Goal: Task Accomplishment & Management: Complete application form

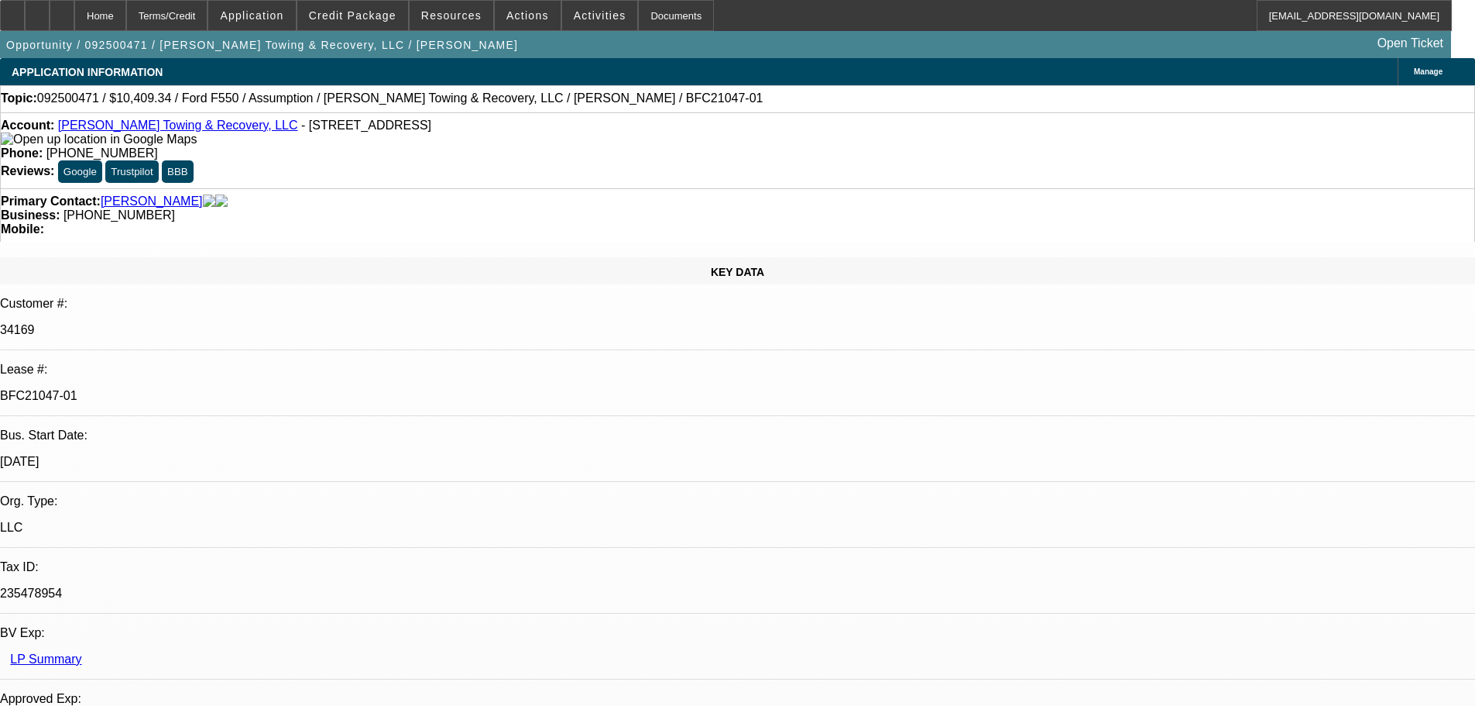
select select "0"
select select "2"
select select "0"
select select "6"
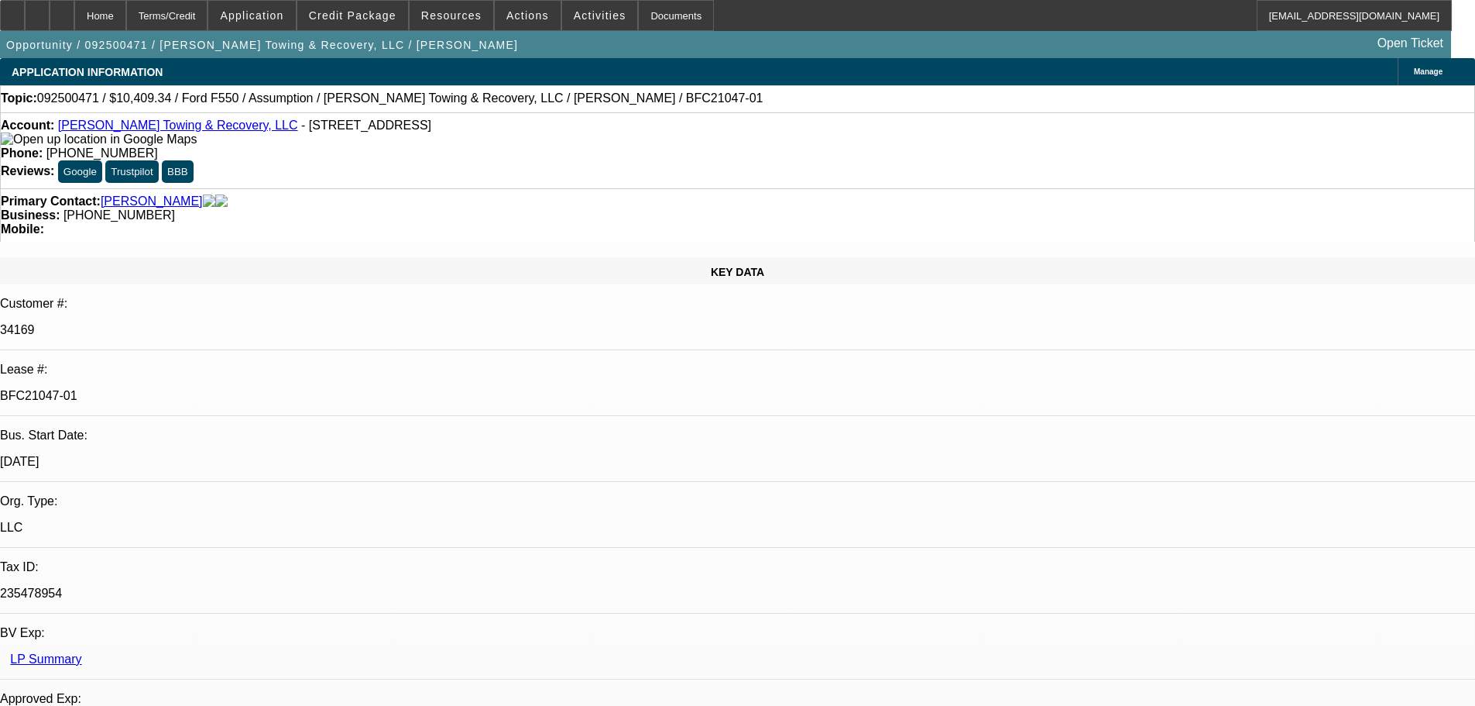
select select "0"
select select "2"
select select "0"
select select "6"
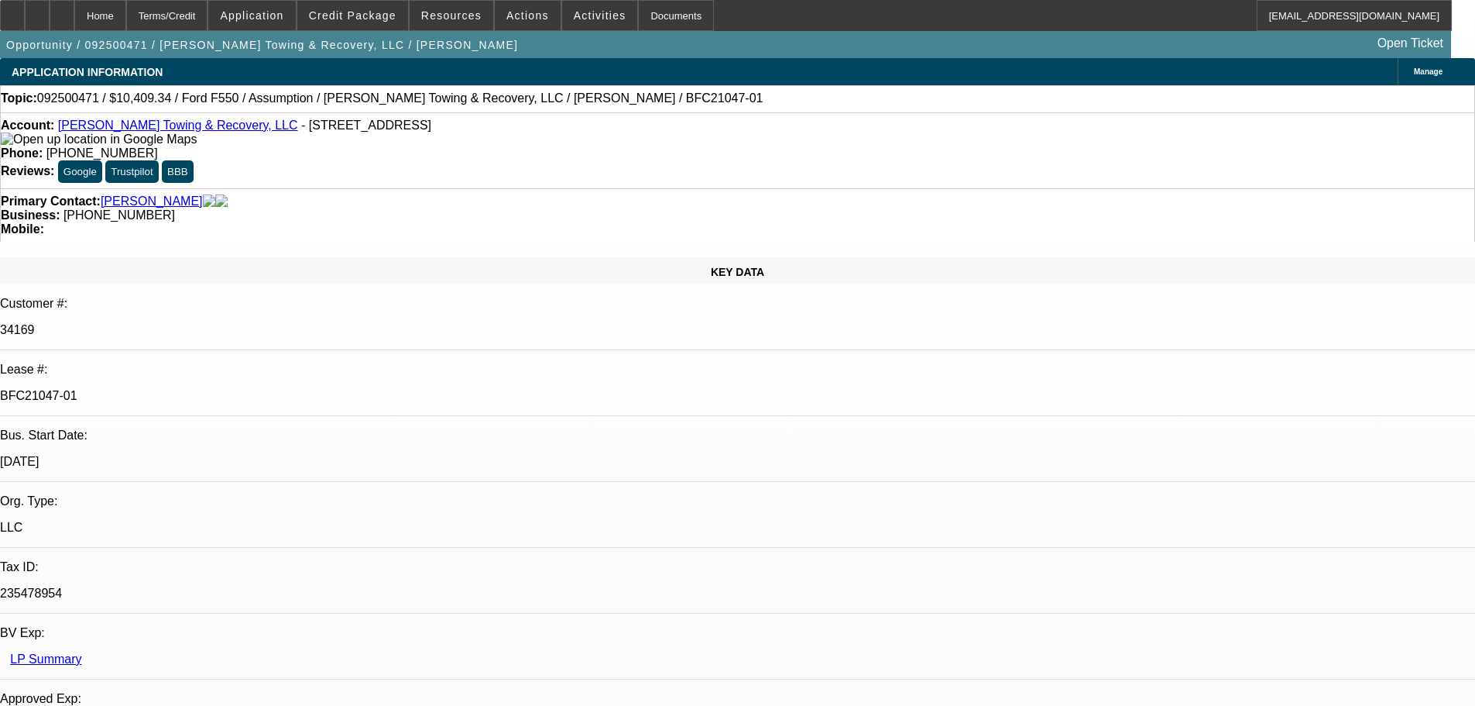
select select "0"
select select "2"
select select "0"
select select "6"
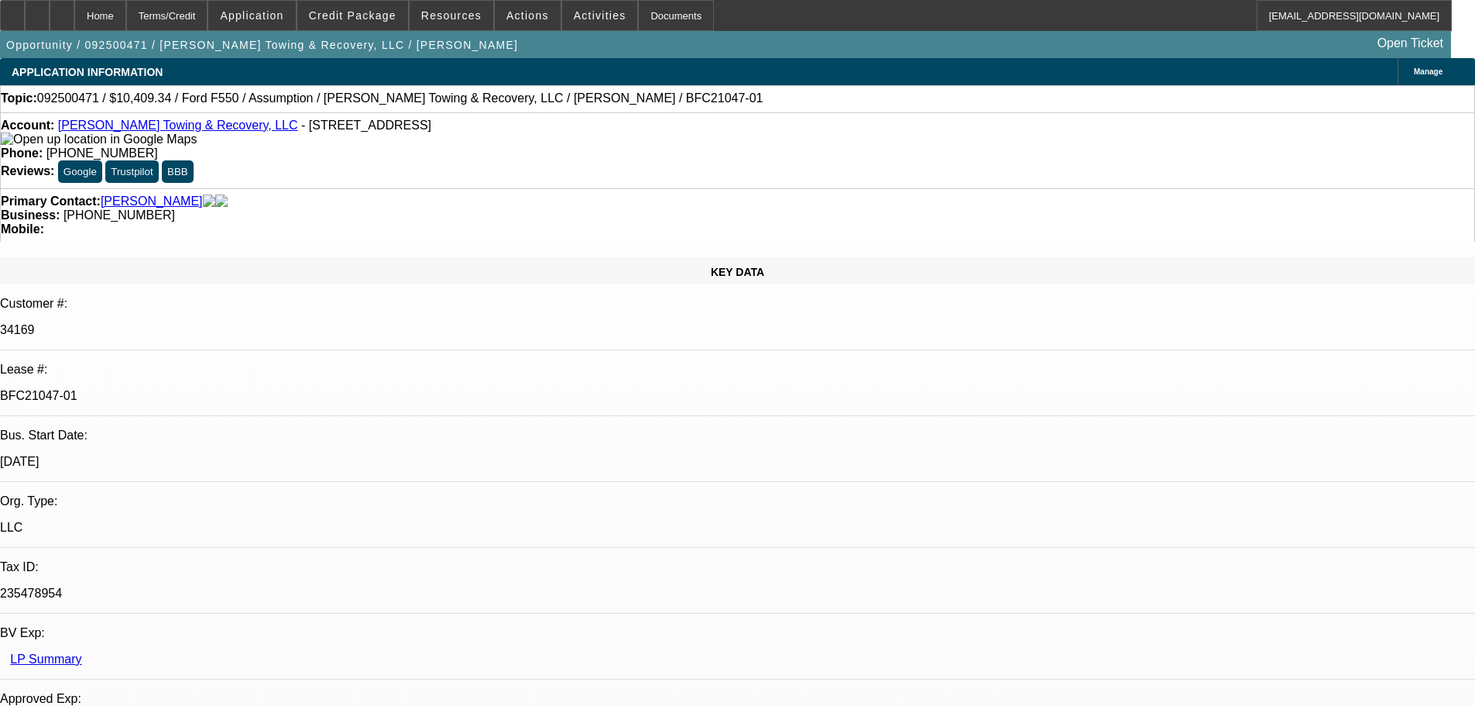
select select "0"
select select "2"
select select "0"
select select "6"
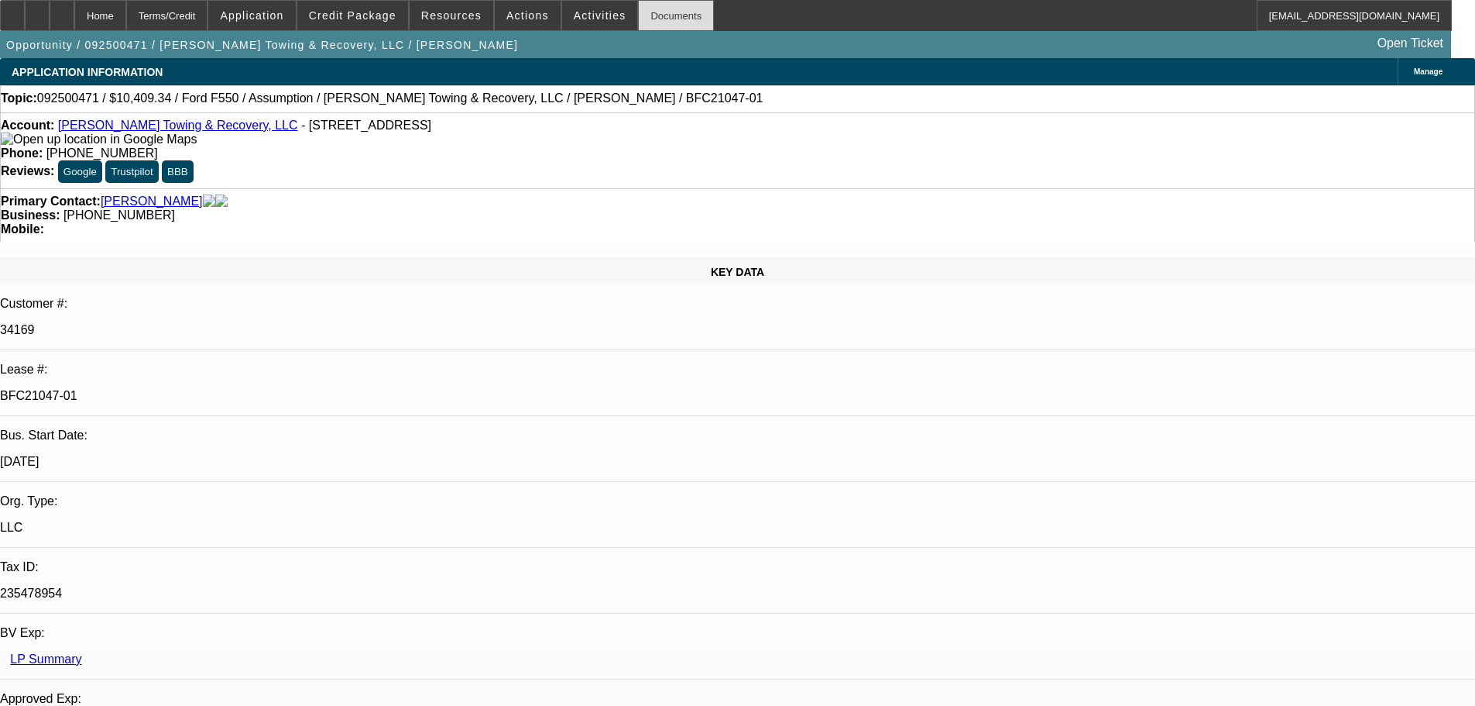
click at [640, 9] on div "Documents" at bounding box center [676, 15] width 76 height 31
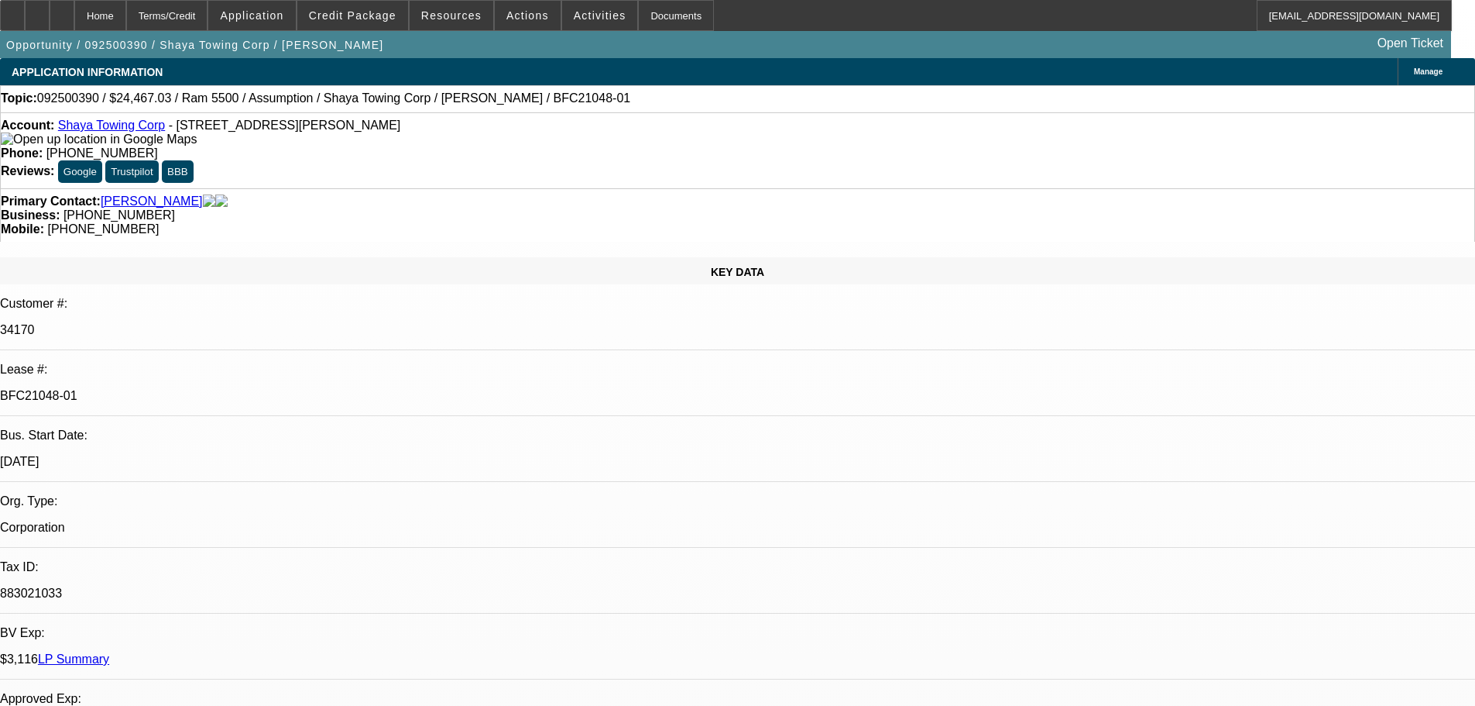
select select "0"
select select "2"
select select "0.1"
select select "4"
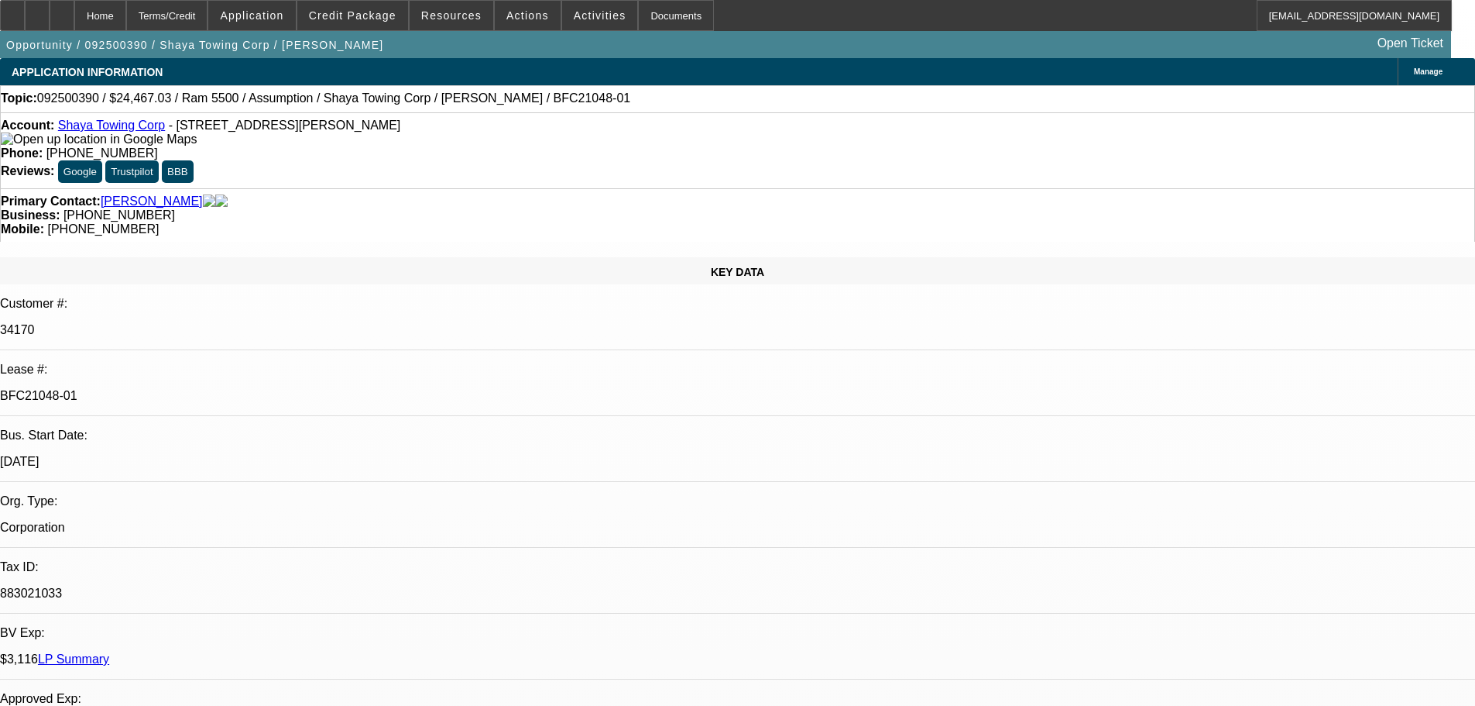
select select "0"
select select "0.1"
select select "4"
click at [639, 14] on div "Documents" at bounding box center [676, 15] width 76 height 31
